Goal: Task Accomplishment & Management: Use online tool/utility

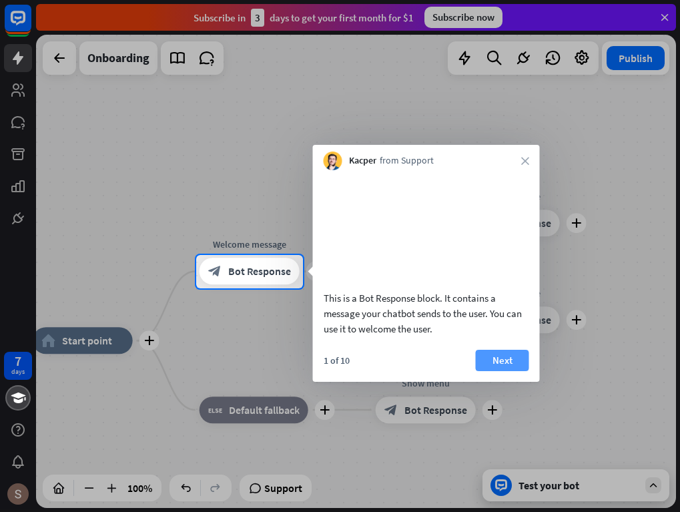
click at [485, 371] on button "Next" at bounding box center [502, 360] width 53 height 21
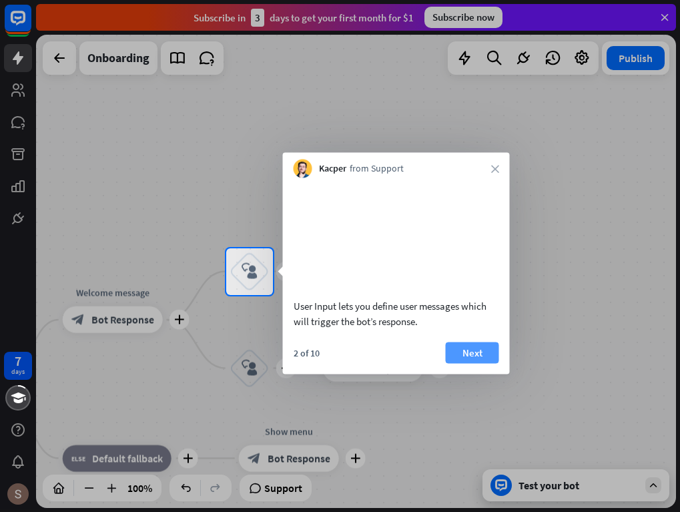
click at [476, 363] on button "Next" at bounding box center [472, 352] width 53 height 21
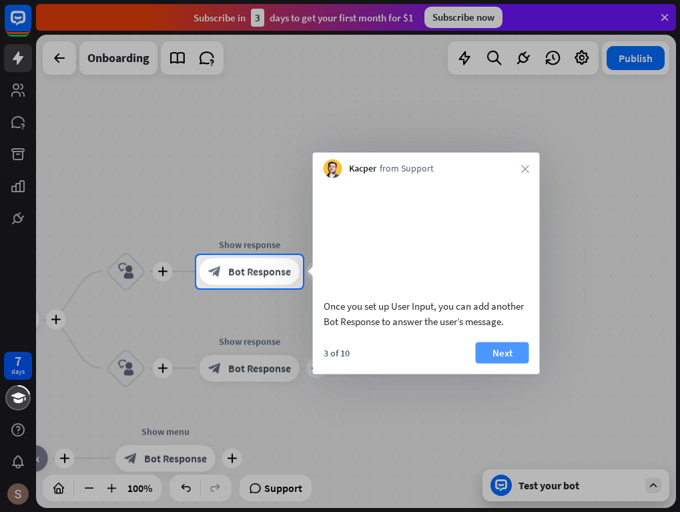
click at [506, 363] on button "Next" at bounding box center [502, 352] width 53 height 21
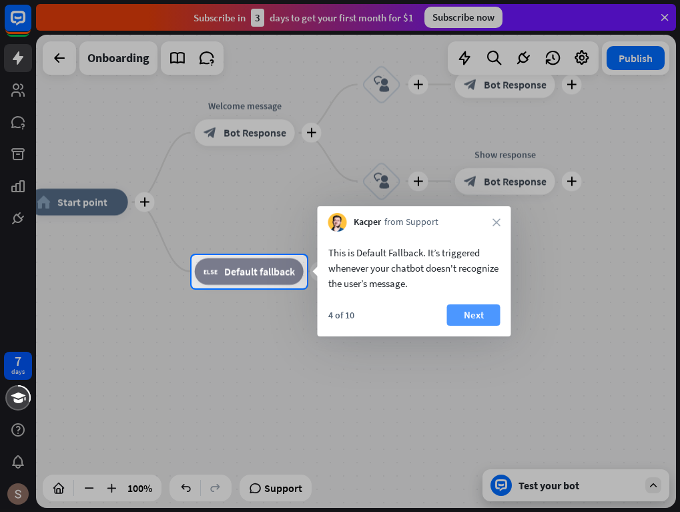
click at [477, 325] on button "Next" at bounding box center [473, 315] width 53 height 21
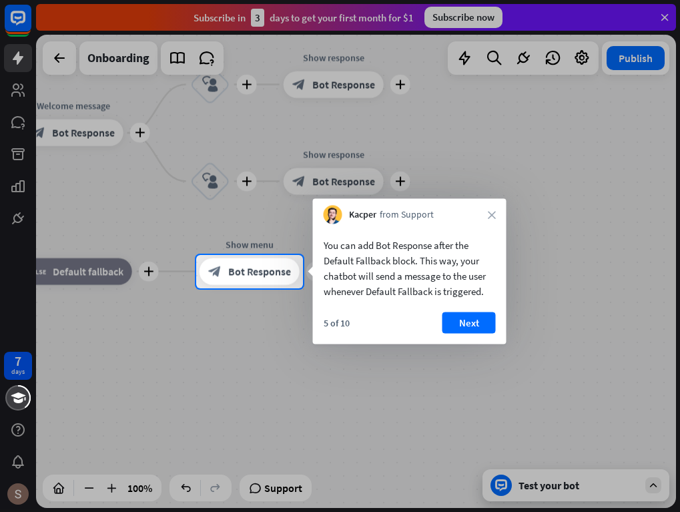
click at [477, 325] on button "Next" at bounding box center [469, 323] width 53 height 21
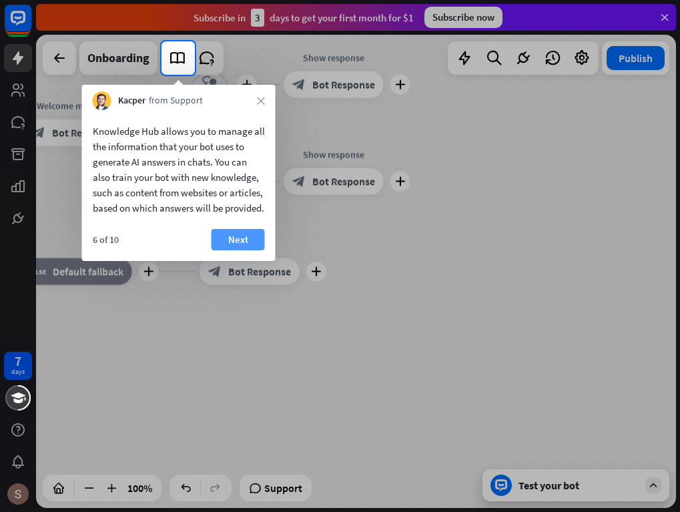
click at [240, 250] on button "Next" at bounding box center [238, 239] width 53 height 21
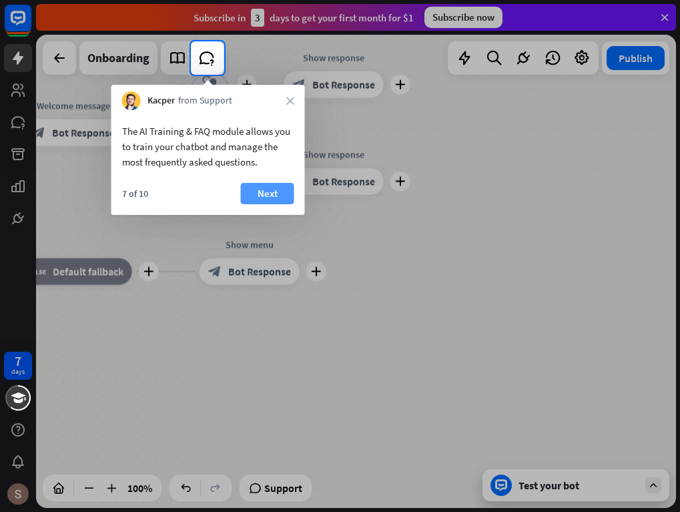
click at [271, 200] on button "Next" at bounding box center [267, 193] width 53 height 21
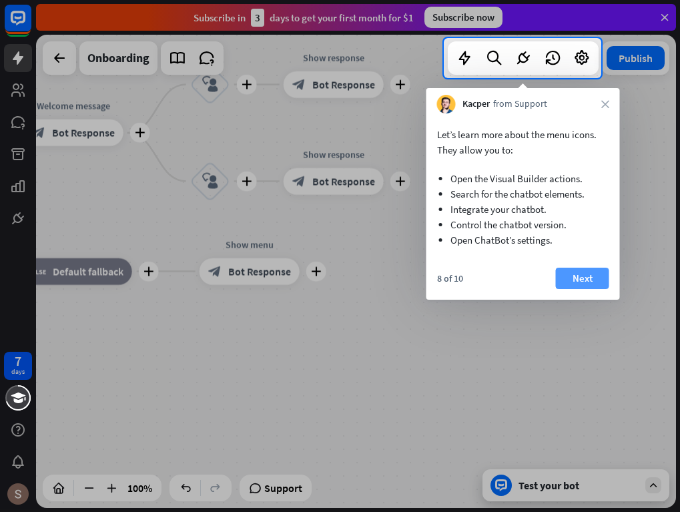
click at [592, 273] on button "Next" at bounding box center [582, 278] width 53 height 21
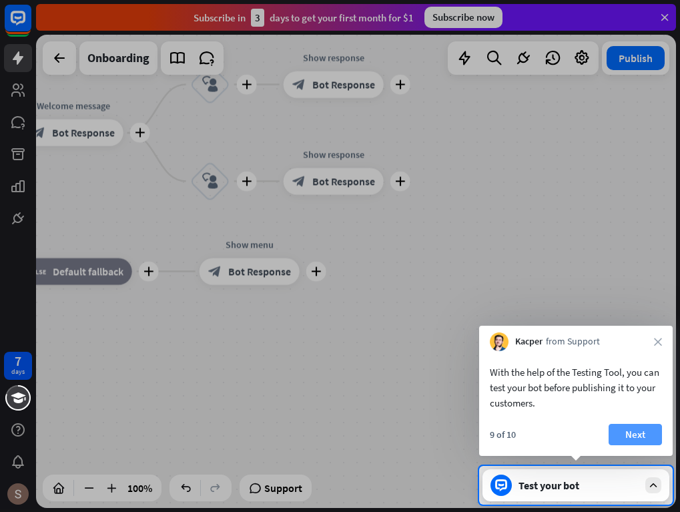
click at [623, 425] on button "Next" at bounding box center [635, 434] width 53 height 21
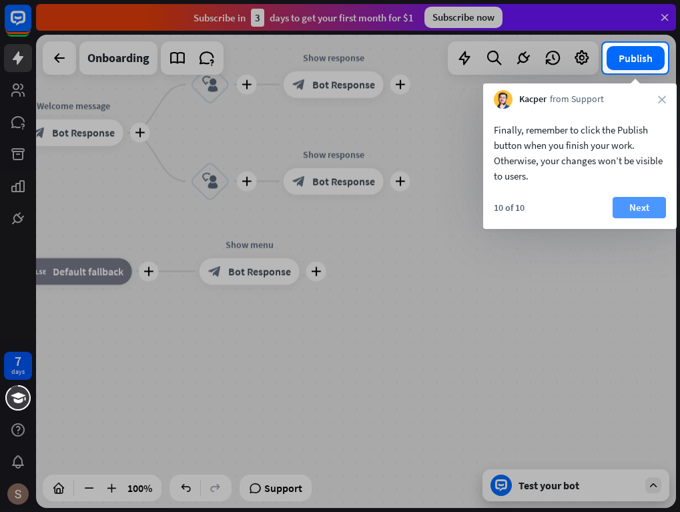
click at [622, 215] on button "Next" at bounding box center [639, 207] width 53 height 21
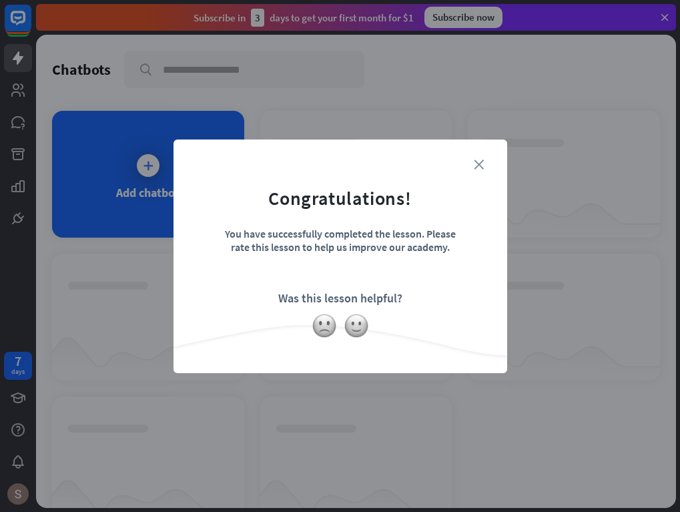
click at [479, 163] on icon "close" at bounding box center [479, 165] width 10 height 10
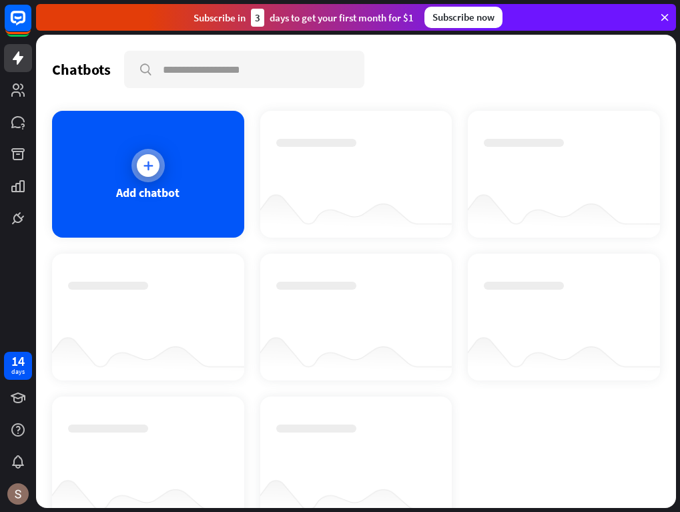
click at [150, 176] on div at bounding box center [148, 165] width 23 height 23
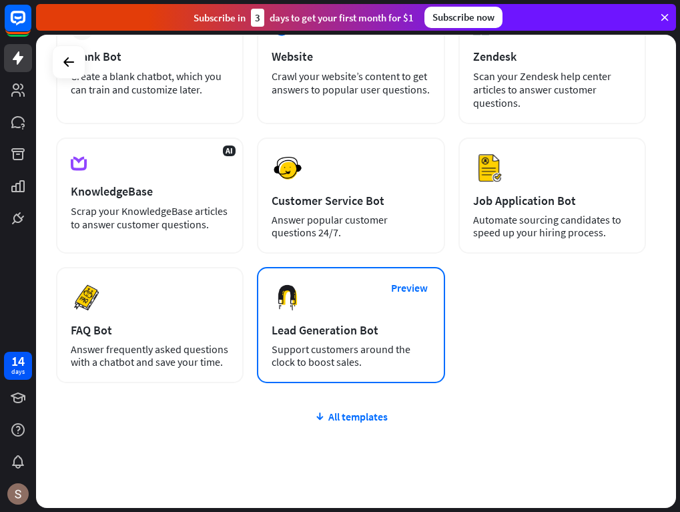
scroll to position [158, 0]
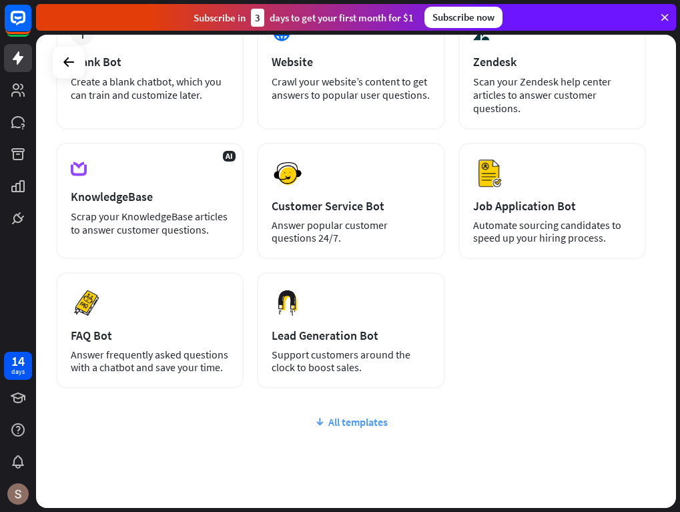
click at [390, 422] on div "All templates" at bounding box center [351, 421] width 590 height 13
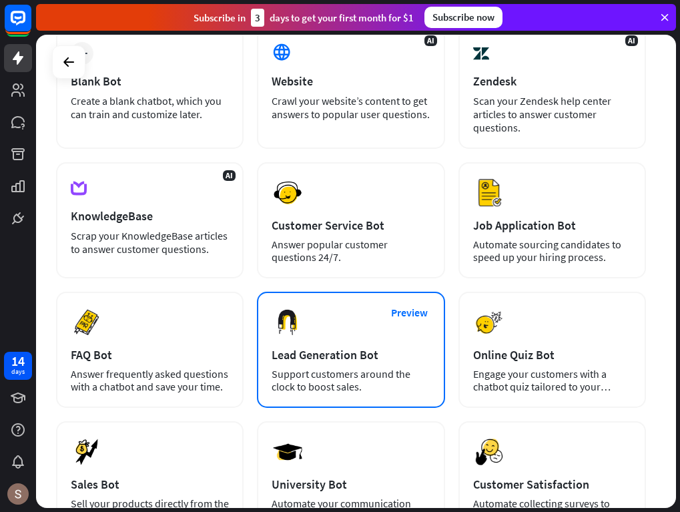
scroll to position [0, 0]
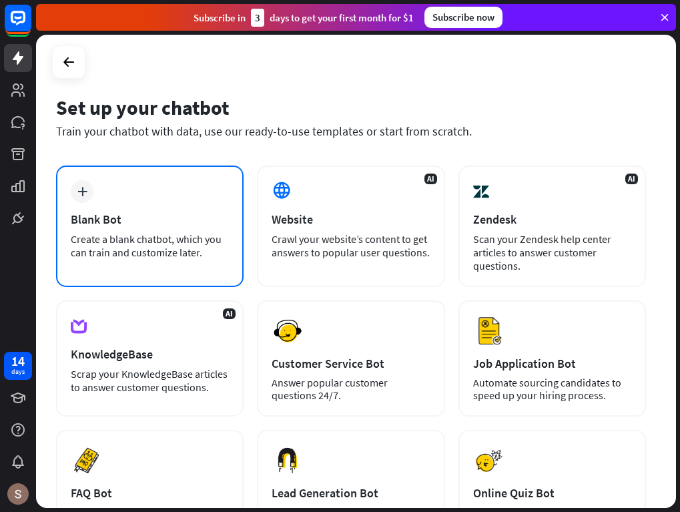
click at [176, 260] on div "plus Blank Bot Create a blank chatbot, which you can train and customize later." at bounding box center [150, 227] width 188 height 122
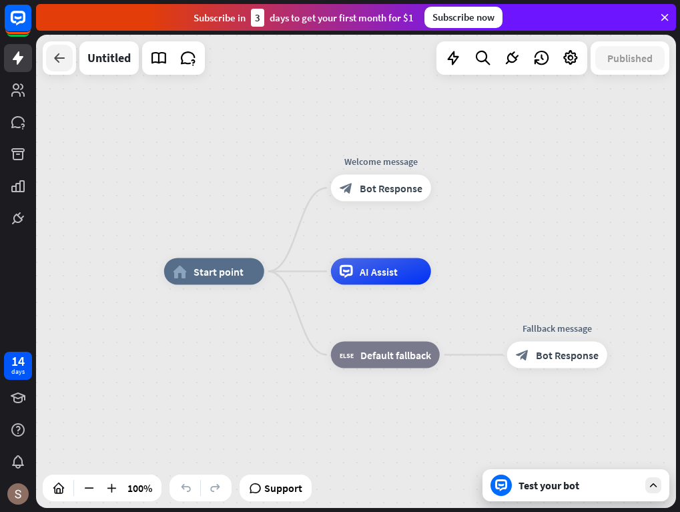
click at [68, 59] on div at bounding box center [59, 58] width 27 height 27
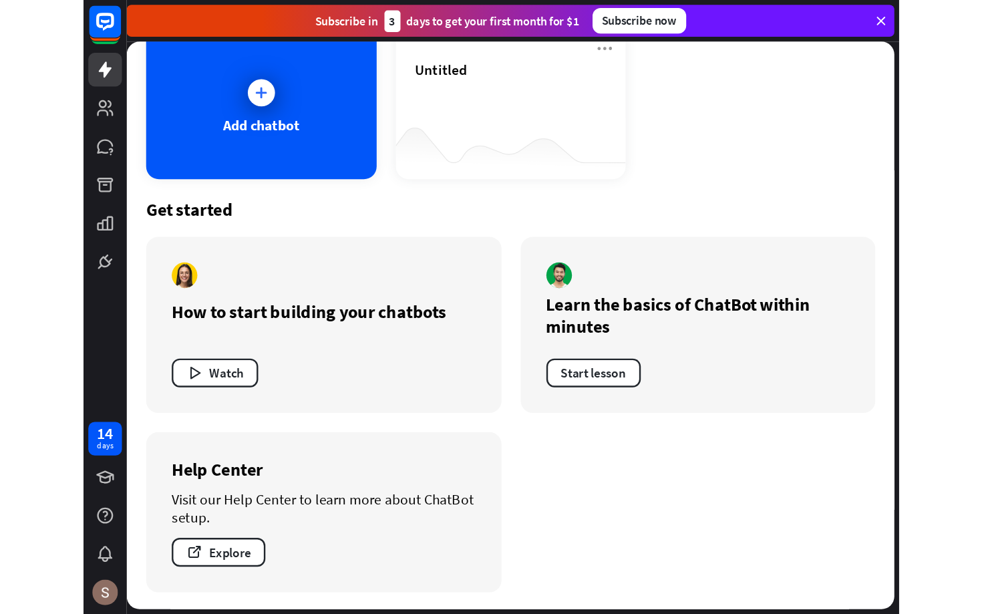
scroll to position [90, 0]
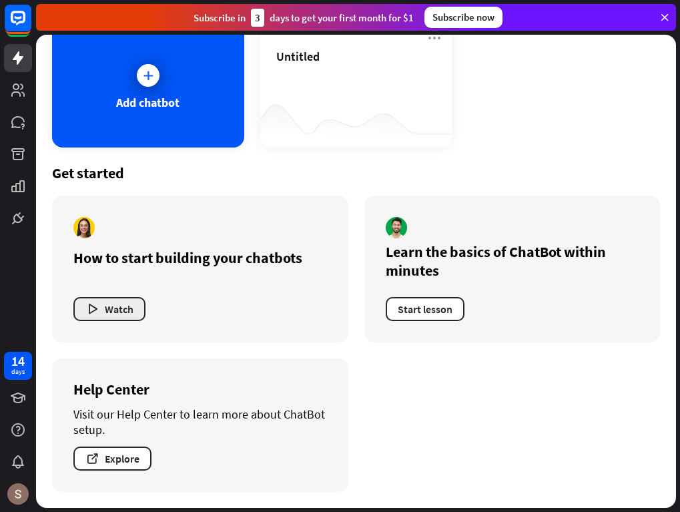
click at [119, 303] on button "Watch" at bounding box center [109, 309] width 72 height 24
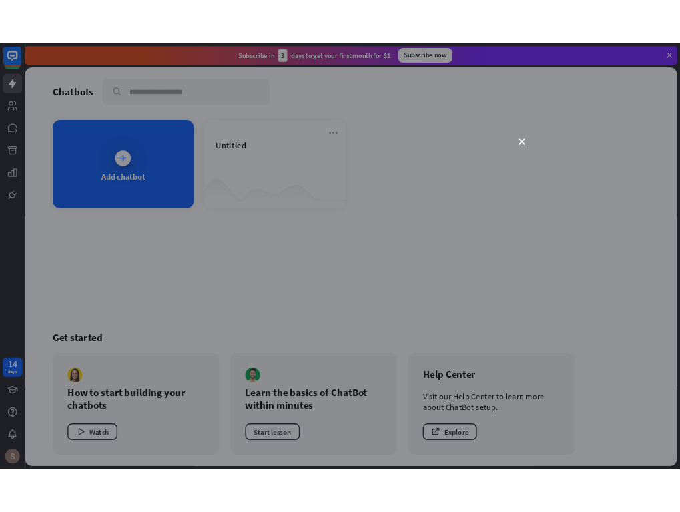
scroll to position [0, 0]
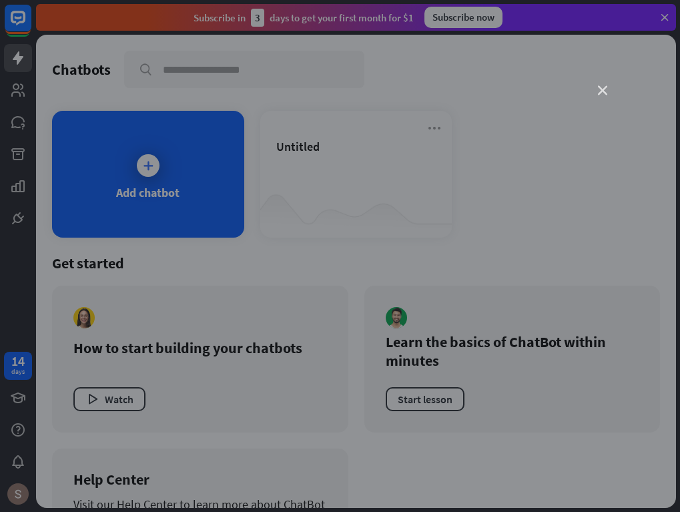
click at [603, 88] on icon "close" at bounding box center [602, 90] width 9 height 9
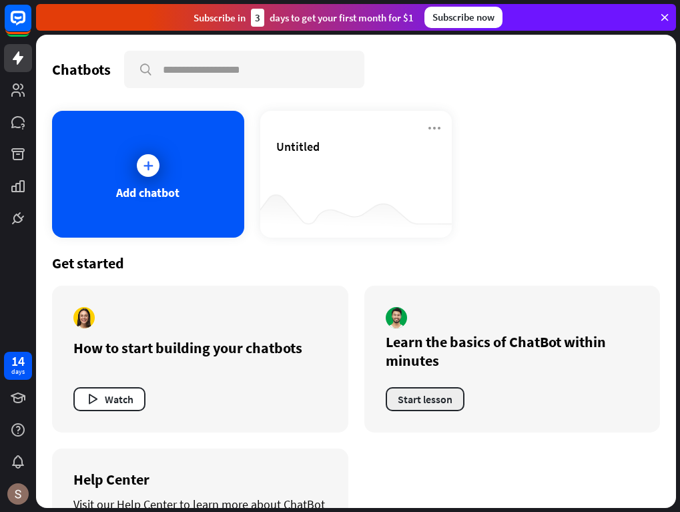
click at [422, 405] on button "Start lesson" at bounding box center [425, 399] width 79 height 24
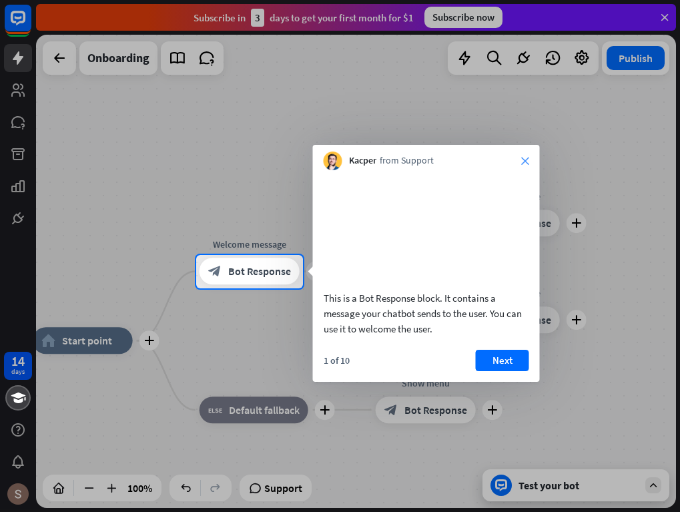
click at [524, 159] on icon "close" at bounding box center [526, 161] width 8 height 8
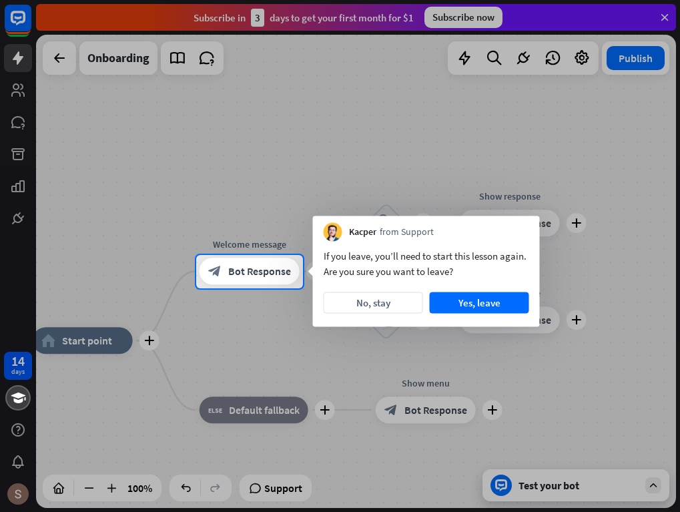
click at [228, 202] on div at bounding box center [340, 127] width 680 height 255
click at [459, 301] on button "Yes, leave" at bounding box center [480, 302] width 100 height 21
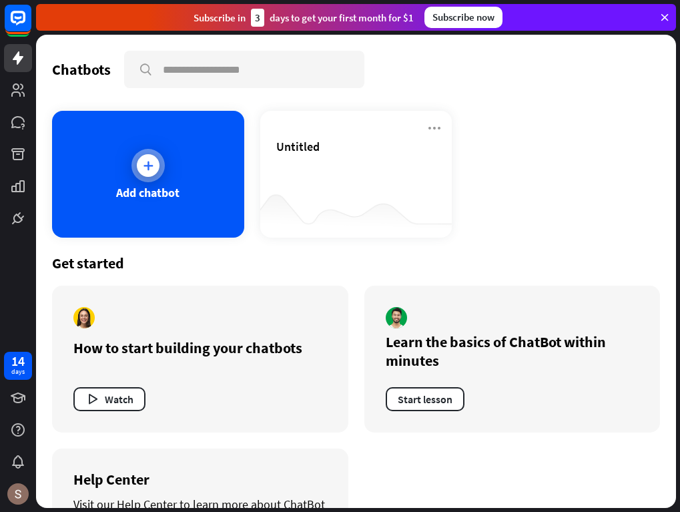
click at [127, 195] on div "Add chatbot" at bounding box center [147, 192] width 63 height 15
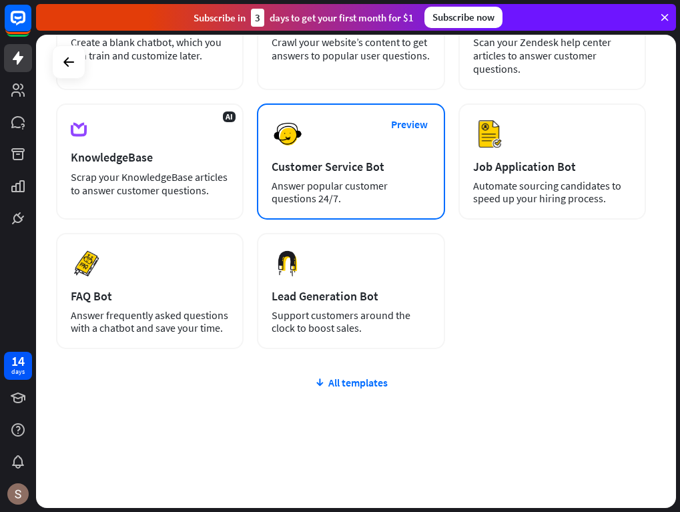
scroll to position [198, 0]
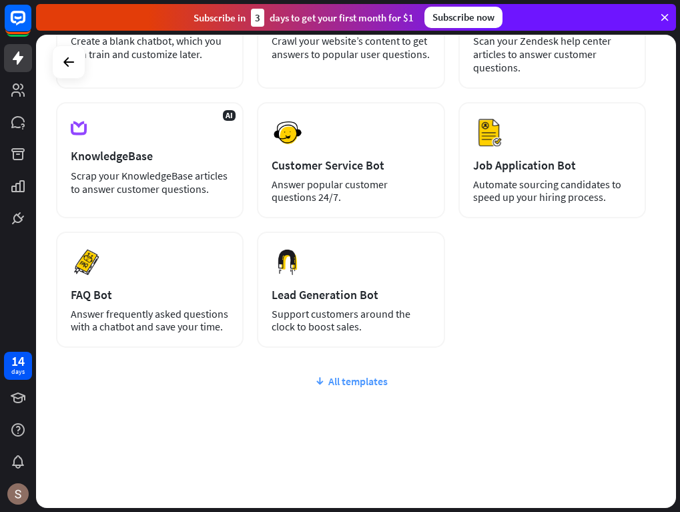
click at [357, 381] on div "All templates" at bounding box center [351, 381] width 590 height 13
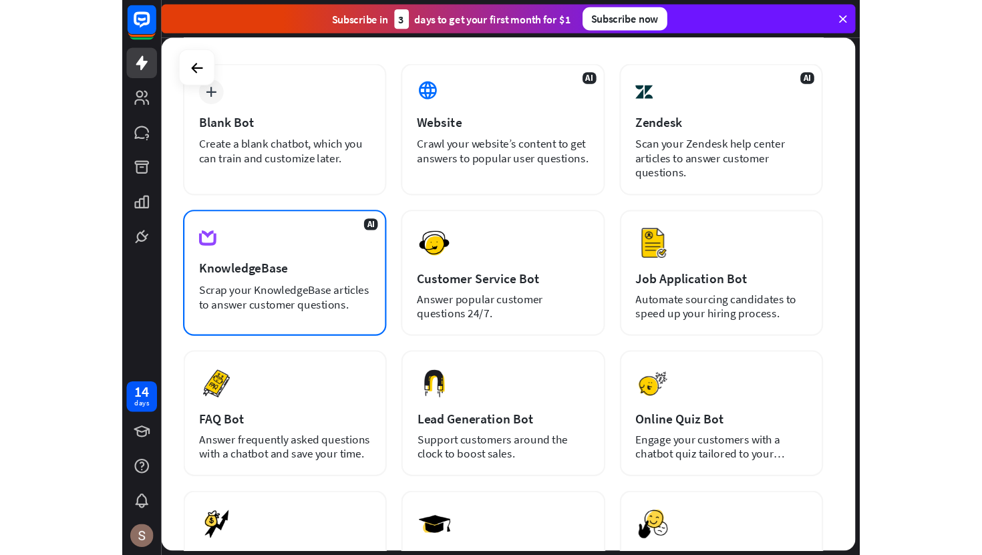
scroll to position [0, 0]
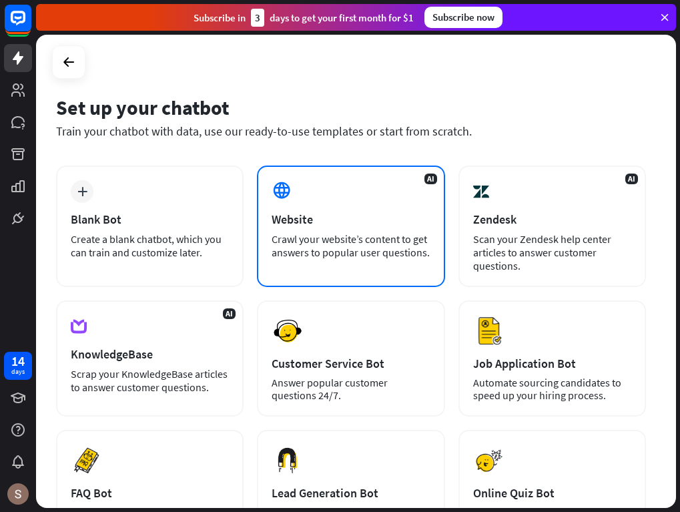
click at [400, 271] on div "AI Website Crawl your website’s content to get answers to popular user question…" at bounding box center [351, 227] width 188 height 122
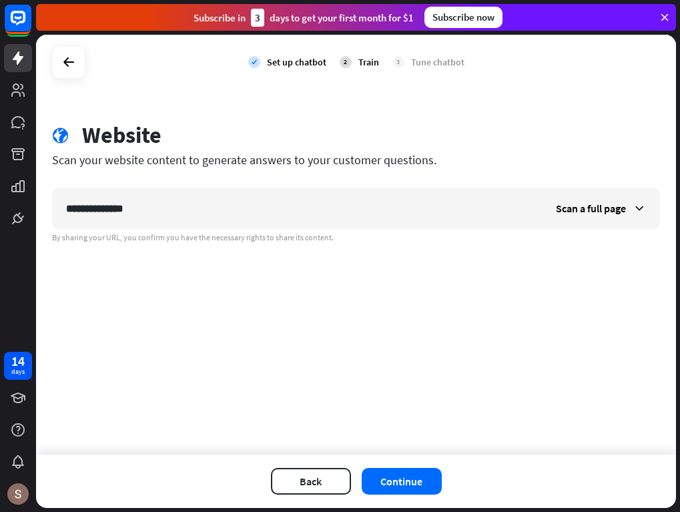
type input "**********"
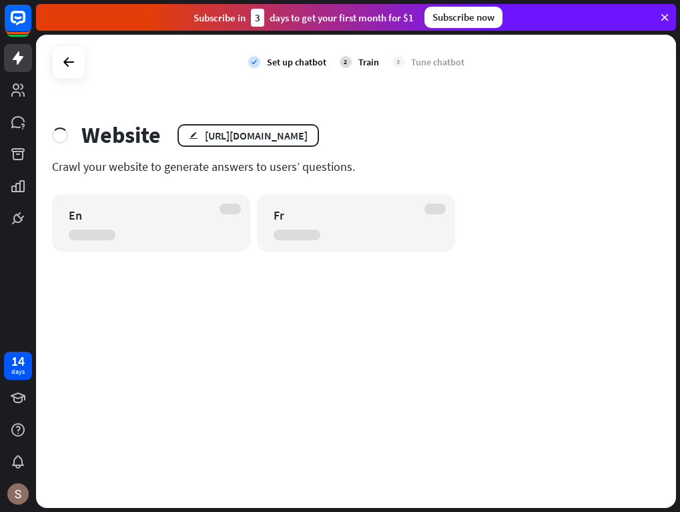
click at [120, 224] on div "En" at bounding box center [151, 222] width 198 height 57
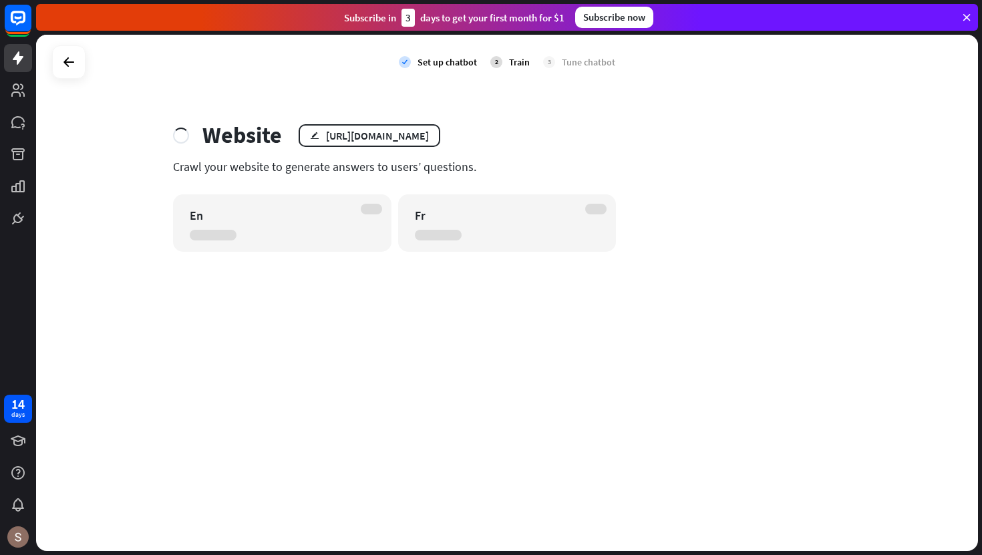
click at [680, 13] on icon at bounding box center [966, 17] width 12 height 12
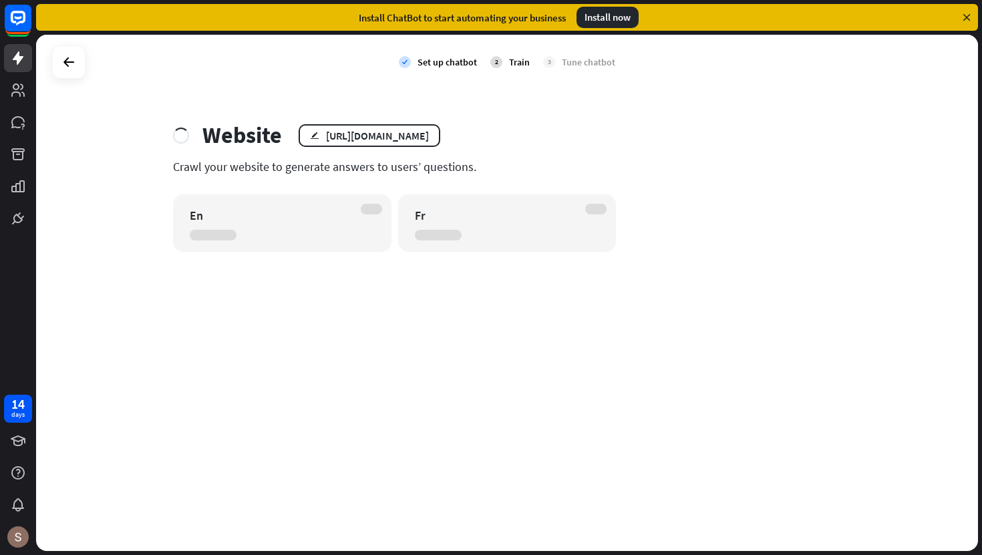
click at [680, 14] on icon at bounding box center [966, 17] width 12 height 12
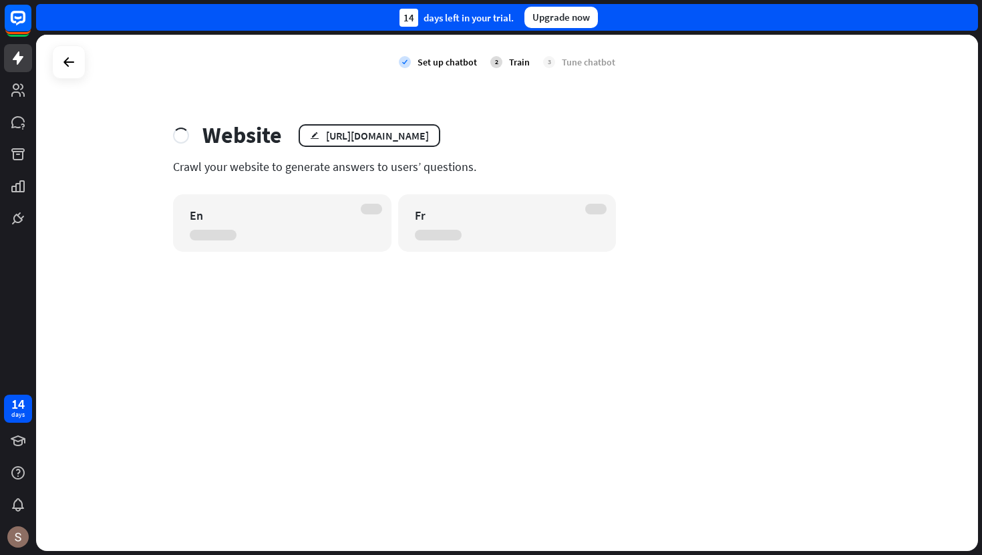
click at [315, 218] on div "En" at bounding box center [271, 215] width 162 height 15
click at [332, 219] on div "En" at bounding box center [271, 215] width 162 height 15
click at [270, 222] on div "En" at bounding box center [271, 215] width 162 height 15
click at [71, 60] on icon at bounding box center [69, 62] width 16 height 16
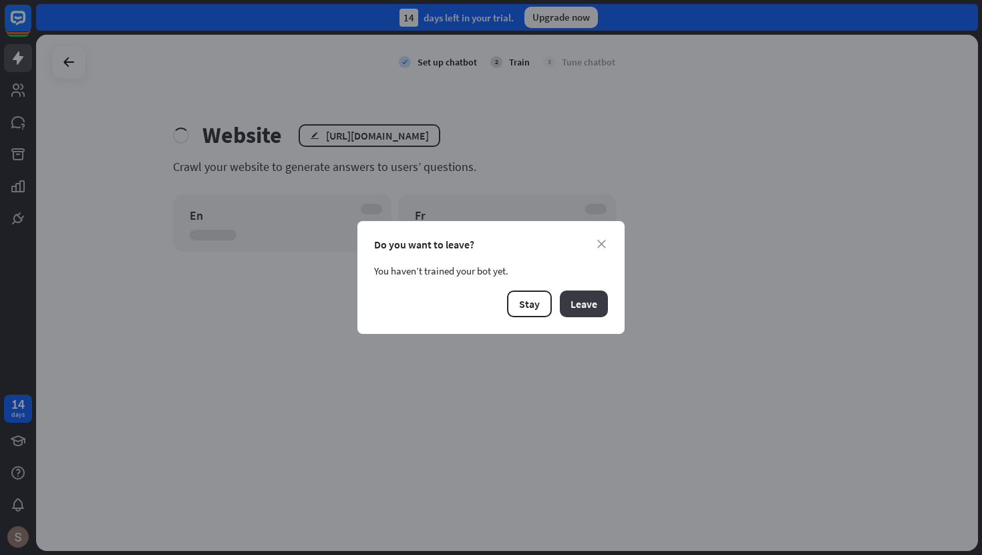
click at [580, 295] on button "Leave" at bounding box center [584, 303] width 48 height 27
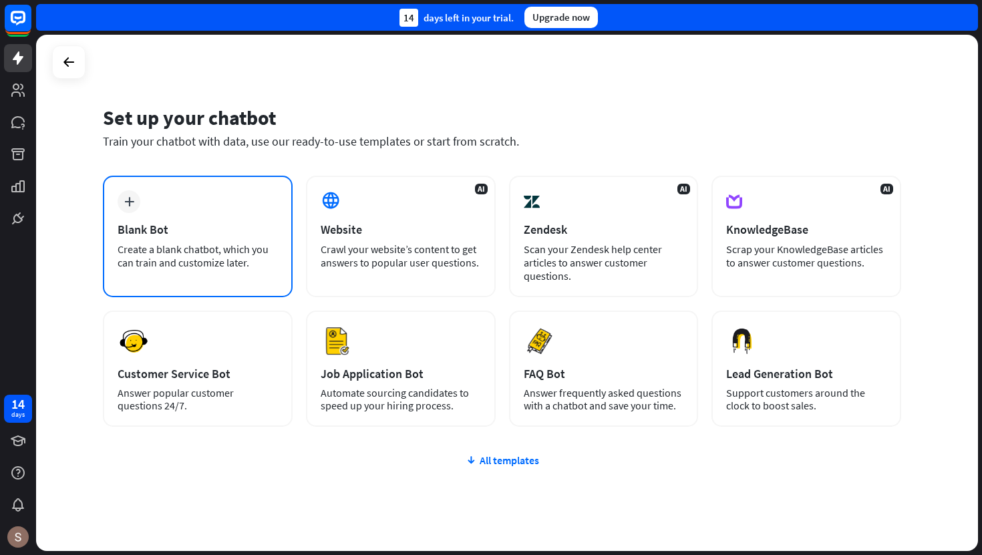
click at [236, 233] on div "Blank Bot" at bounding box center [198, 229] width 160 height 15
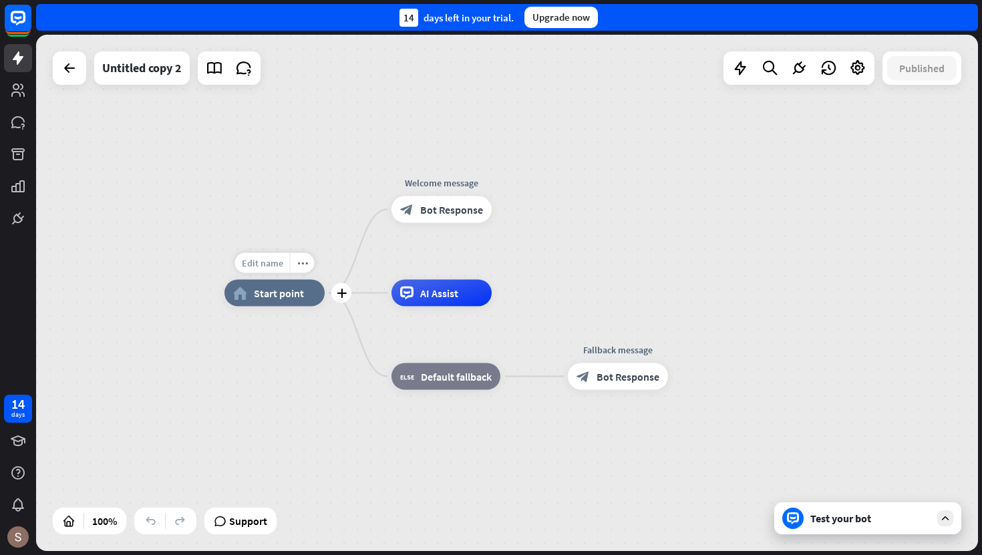
click at [266, 262] on span "Edit name" at bounding box center [262, 263] width 41 height 12
type input "****"
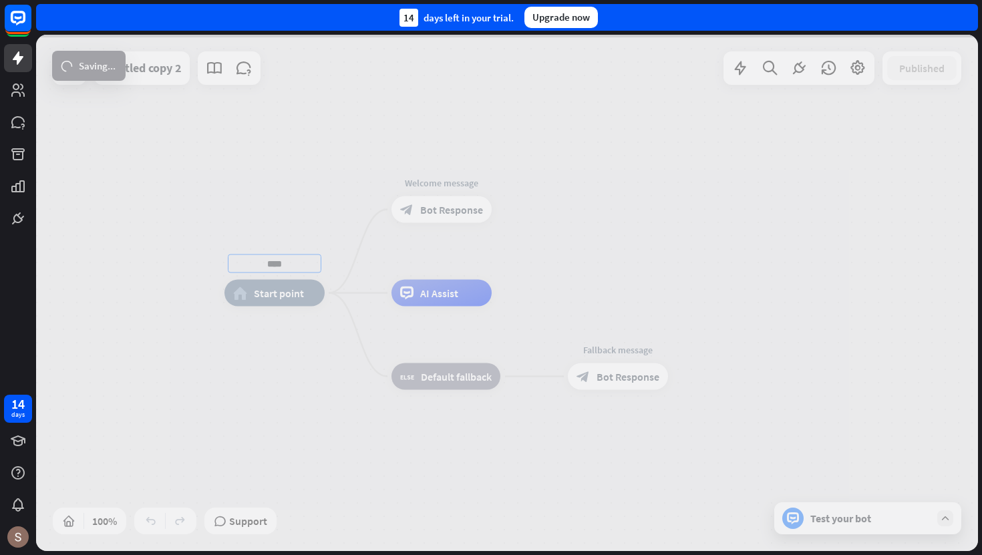
click at [447, 207] on div "**** home_2 Start point Edit name more_horiz Welcome message block_bot_response…" at bounding box center [507, 293] width 942 height 516
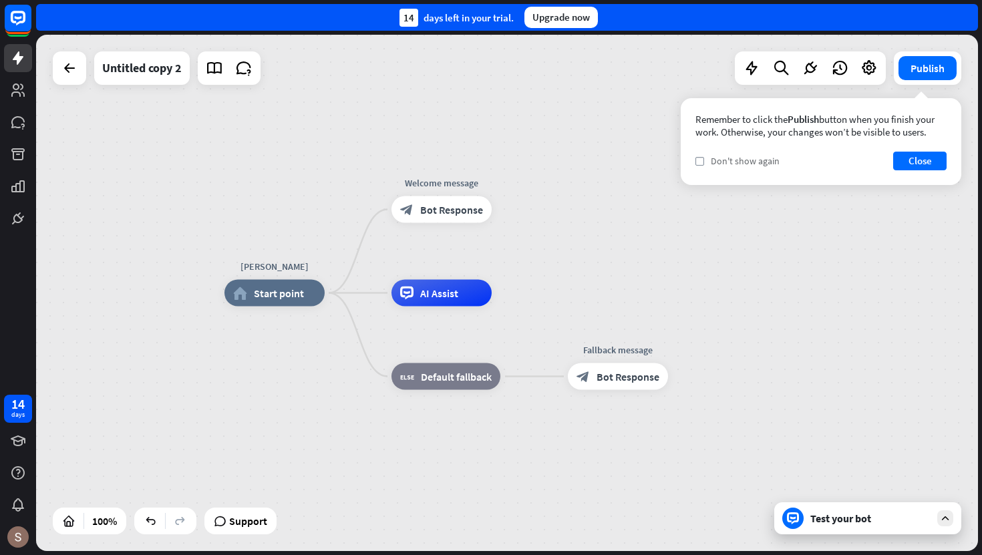
click at [680, 164] on span "Don't show again" at bounding box center [745, 161] width 69 height 12
click at [680, 160] on button "Close" at bounding box center [919, 161] width 53 height 19
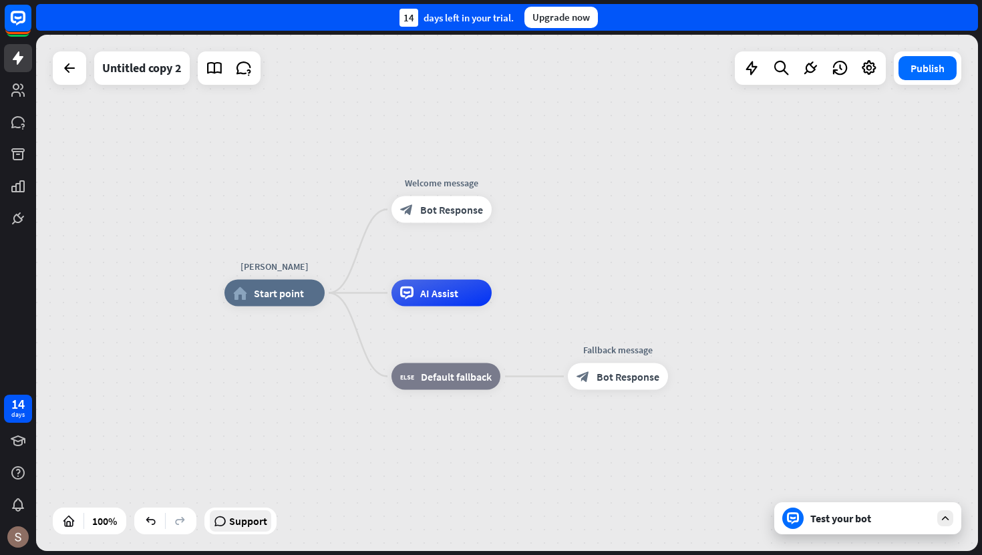
click at [243, 512] on span "Support" at bounding box center [248, 520] width 38 height 21
